Goal: Task Accomplishment & Management: Use online tool/utility

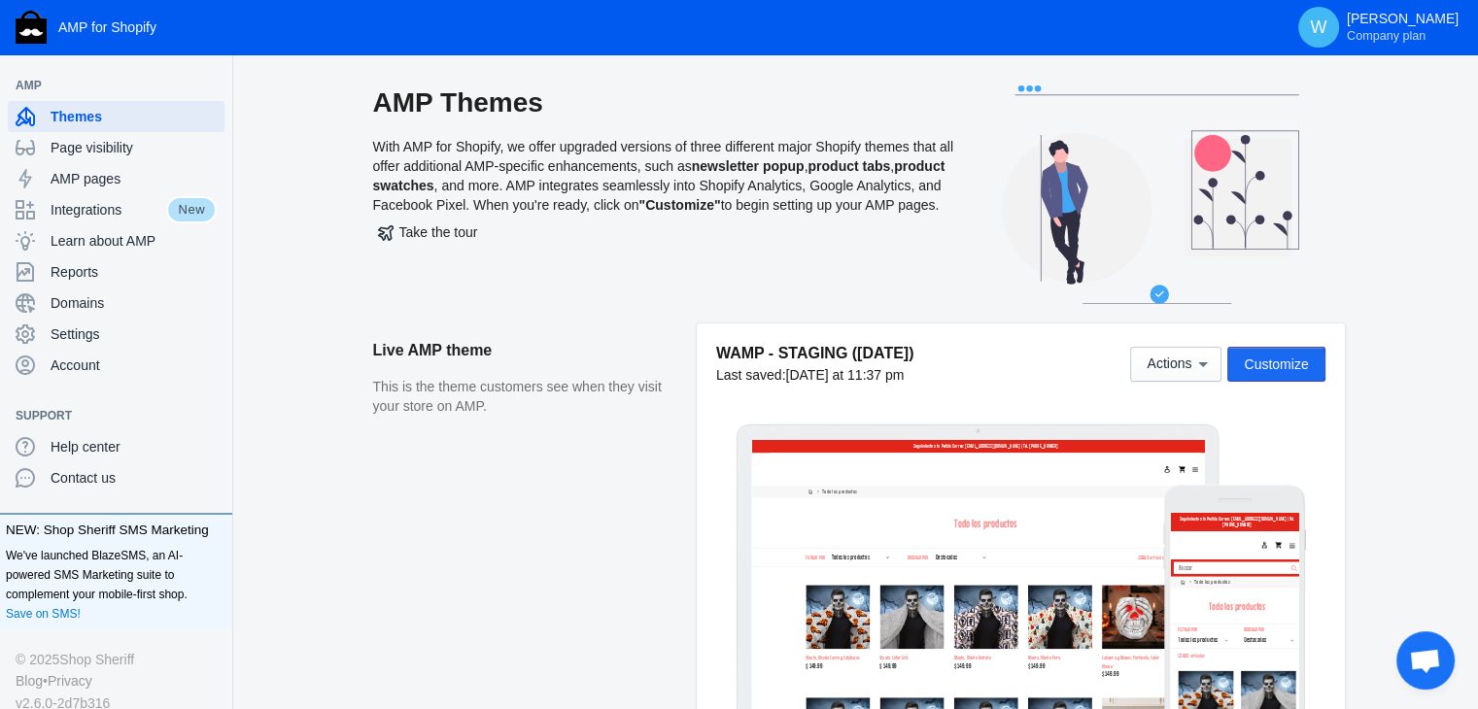
click at [1267, 365] on span "Customize" at bounding box center [1276, 365] width 64 height 16
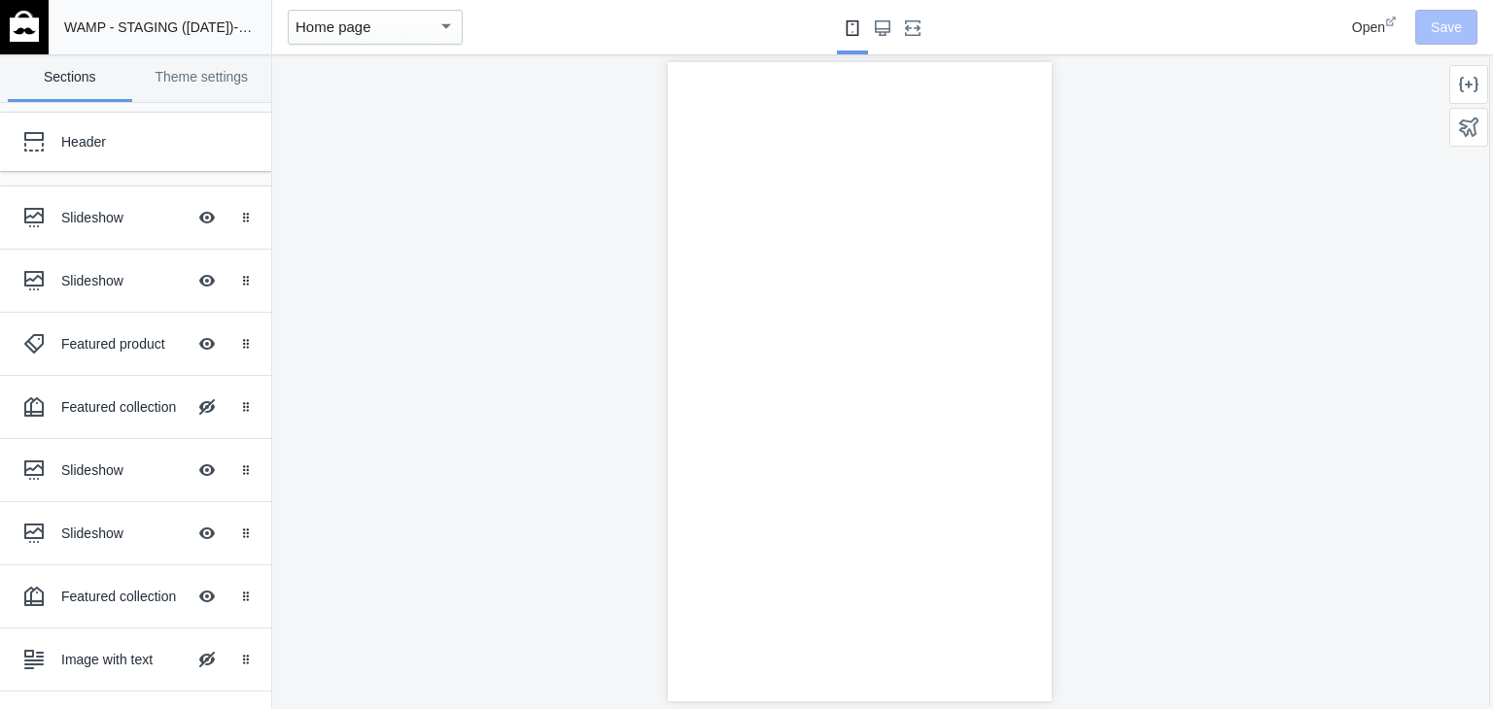
click at [321, 239] on div at bounding box center [859, 381] width 1174 height 655
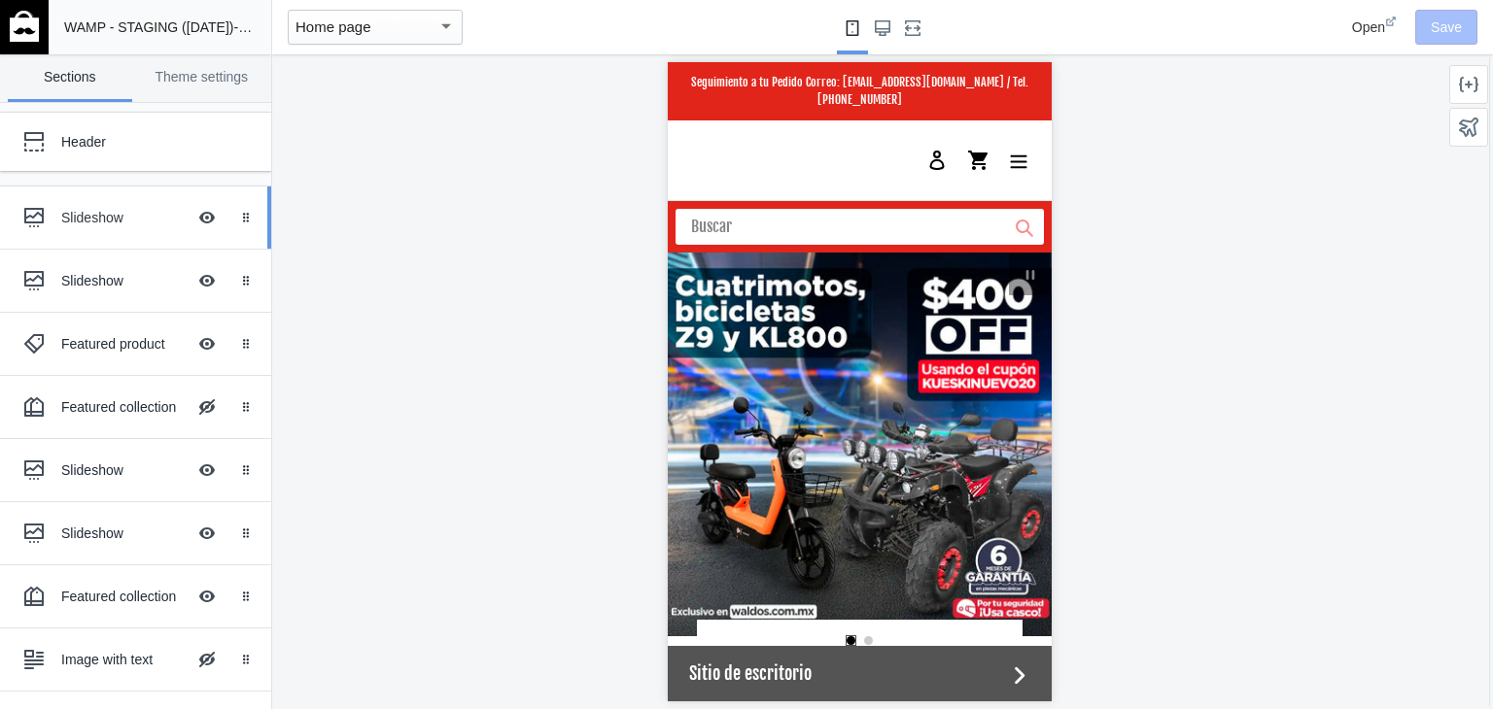
click at [71, 213] on div "Slideshow" at bounding box center [123, 217] width 124 height 19
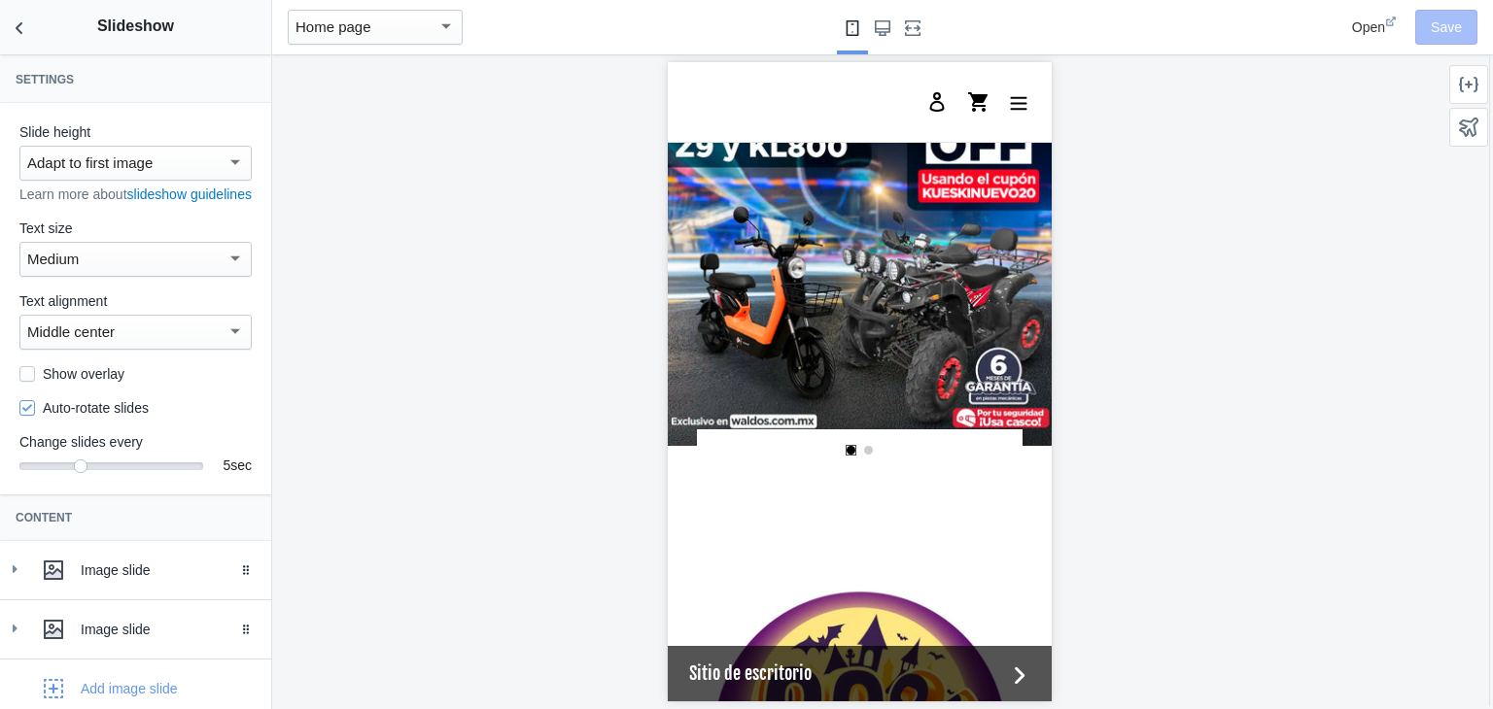
scroll to position [121, 0]
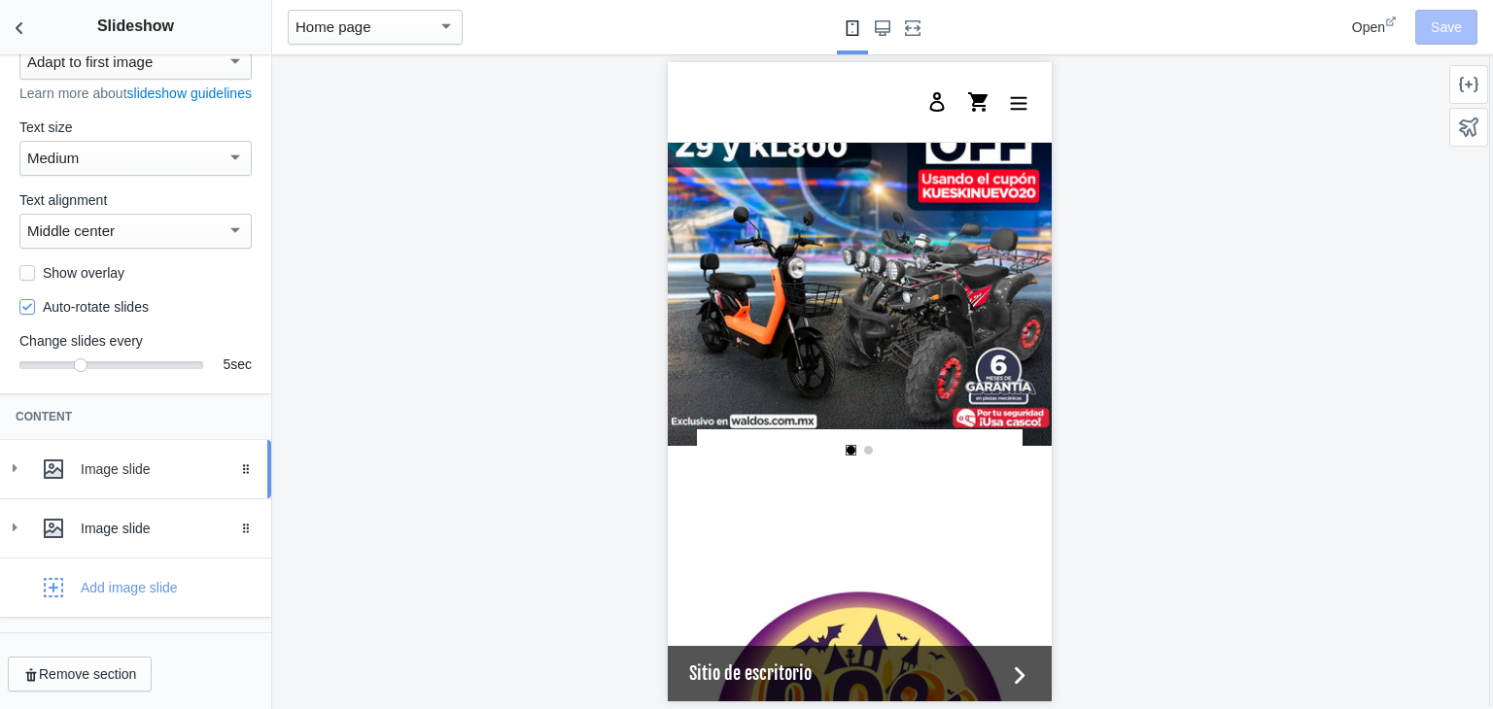
click at [16, 468] on use at bounding box center [15, 469] width 5 height 8
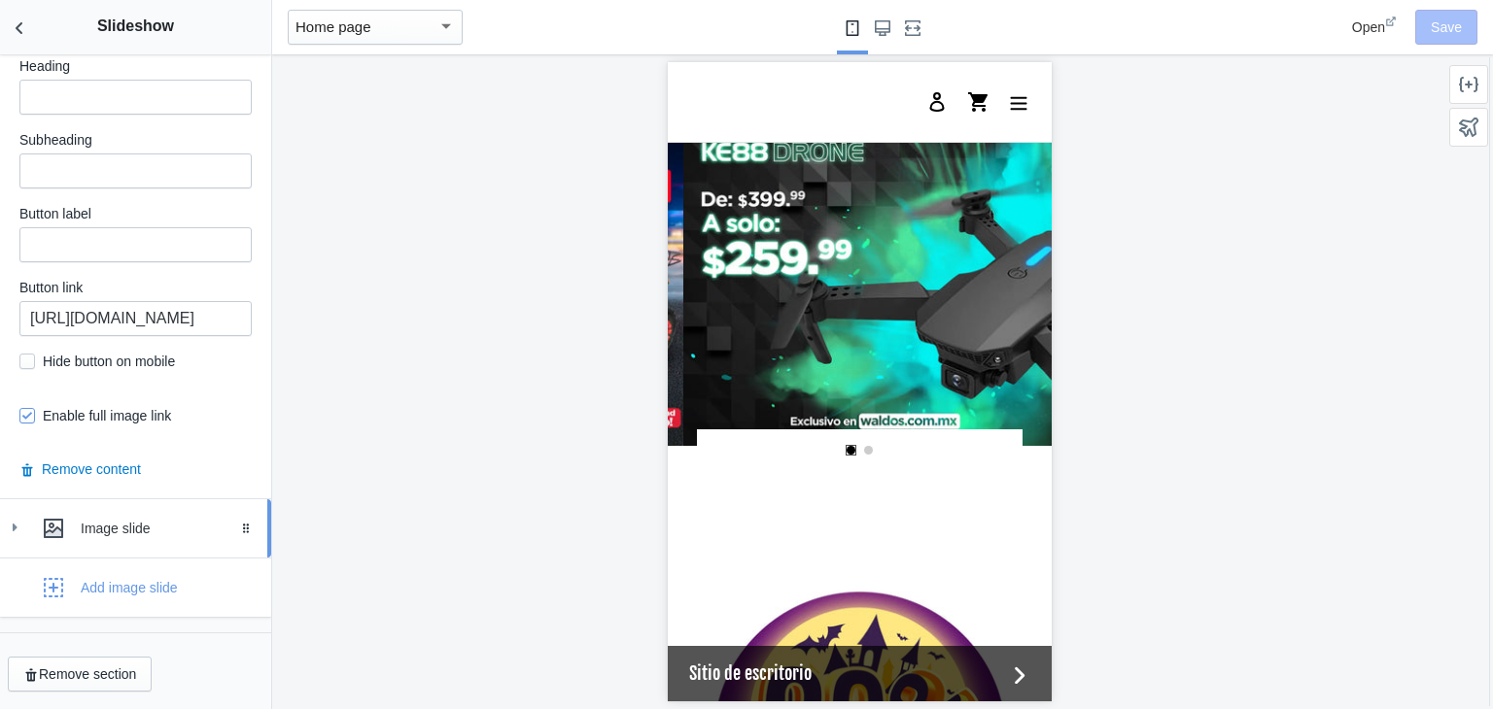
scroll to position [0, 369]
click at [32, 517] on div "Image slide" at bounding box center [136, 528] width 242 height 39
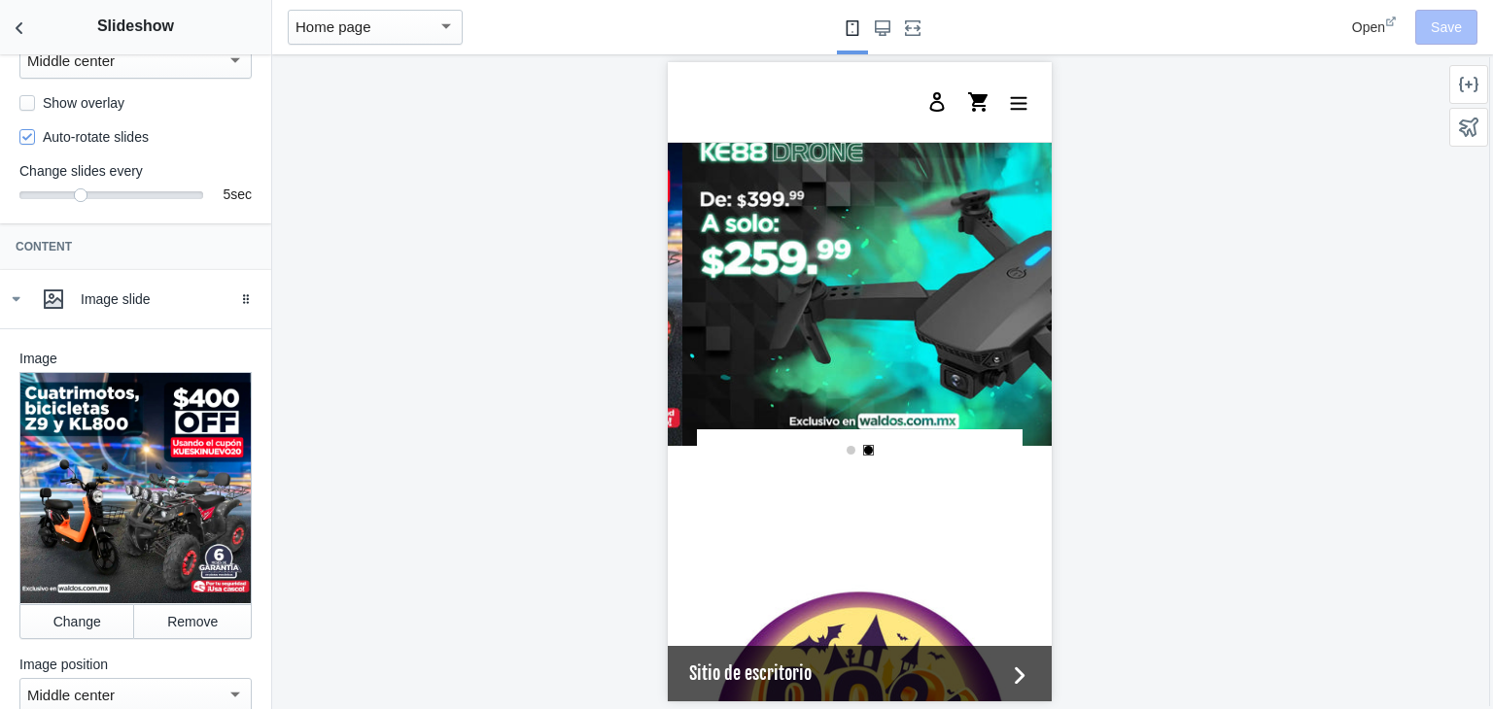
scroll to position [268, 0]
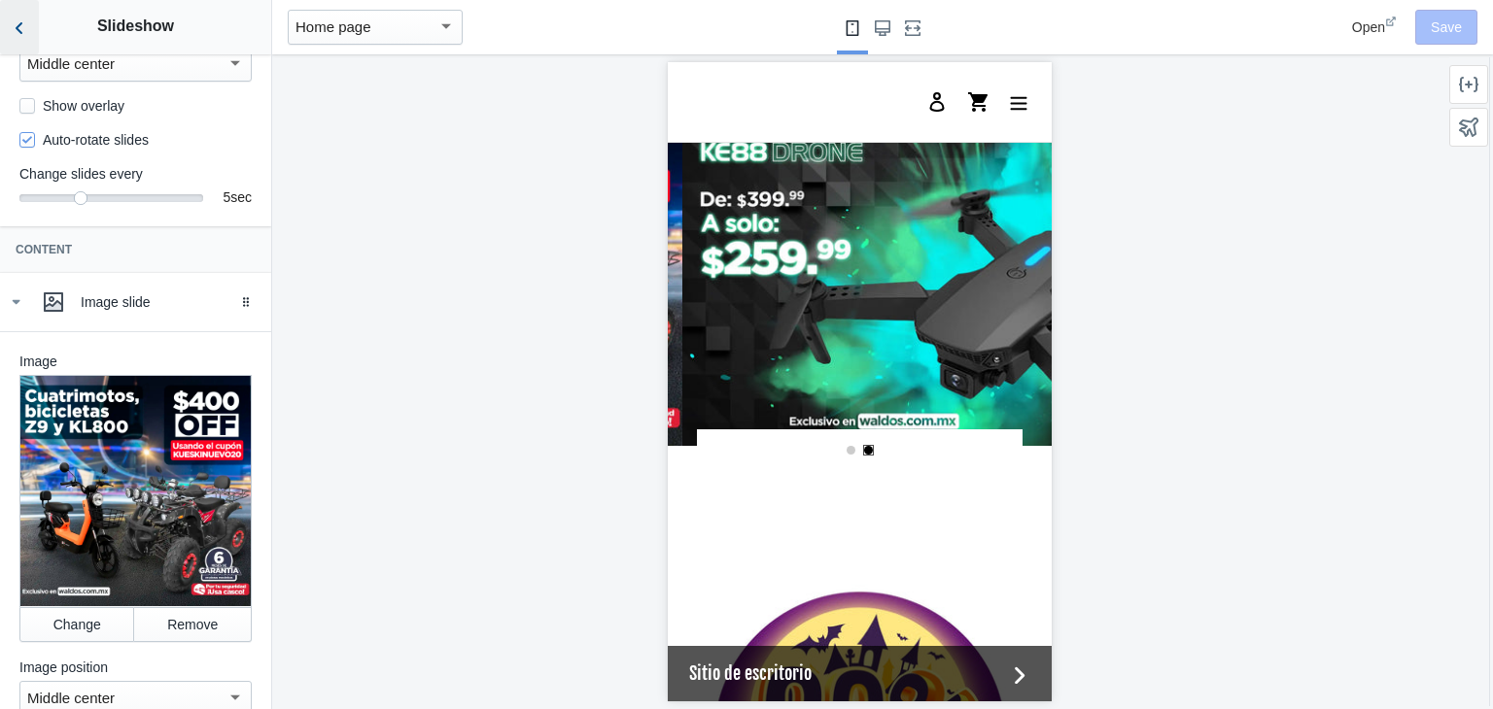
click at [24, 23] on icon "Back to sections" at bounding box center [19, 27] width 19 height 19
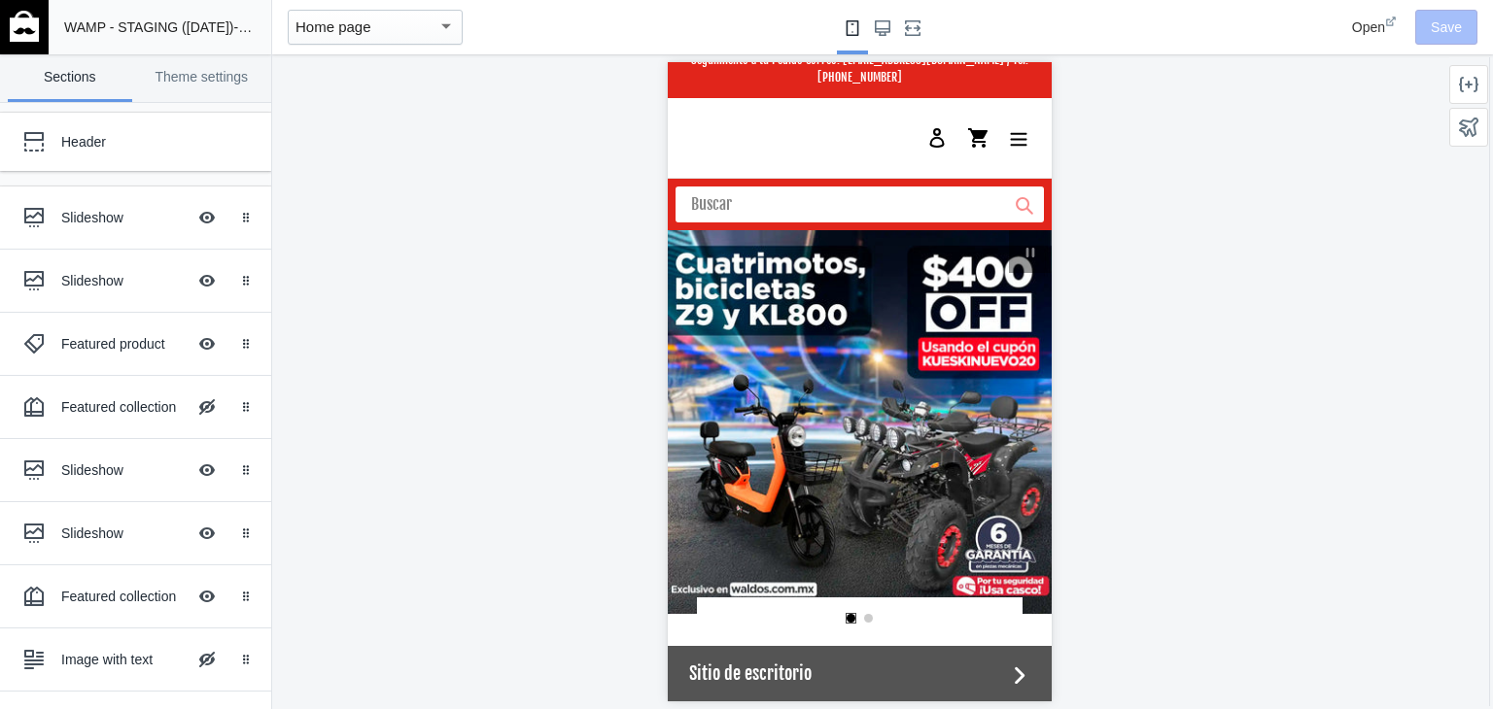
scroll to position [0, 0]
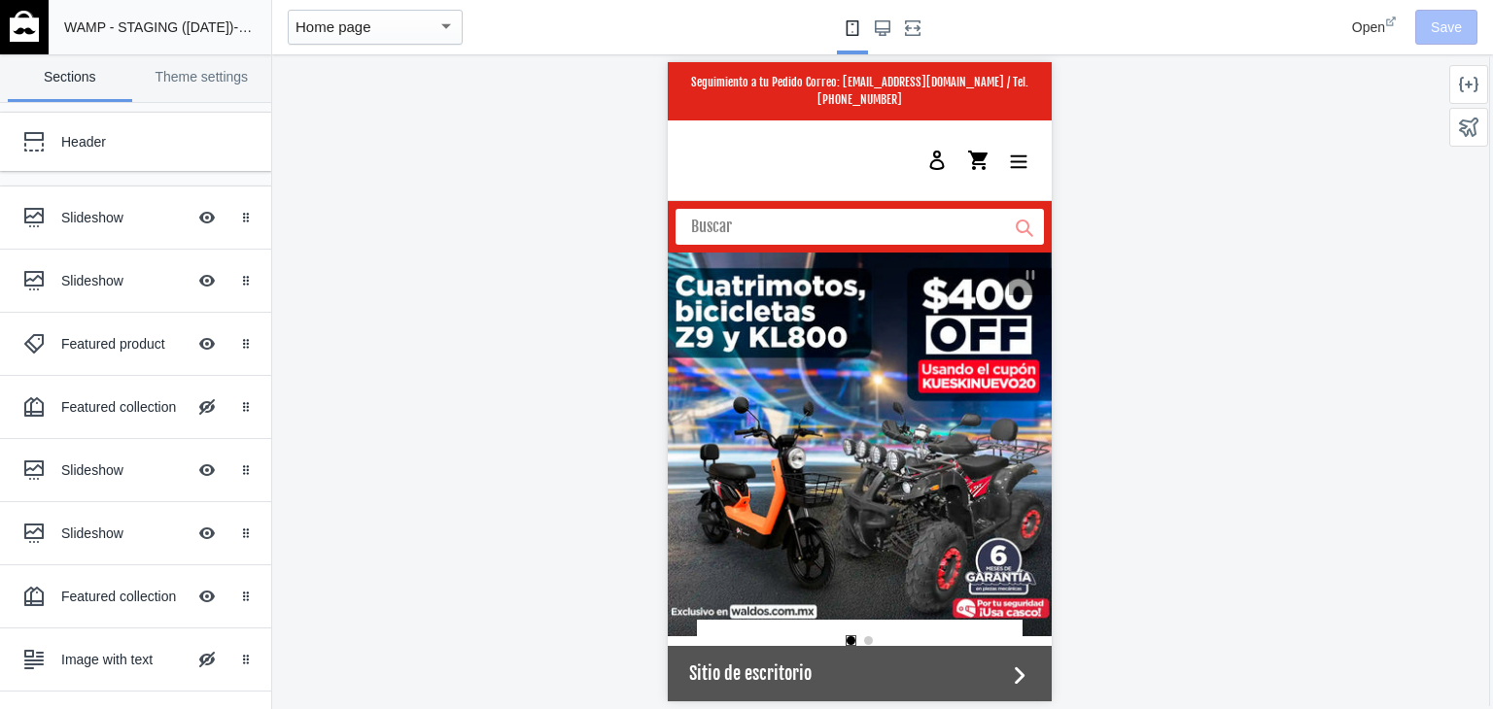
click at [23, 20] on img at bounding box center [24, 26] width 29 height 31
